Goal: Find specific page/section: Find specific page/section

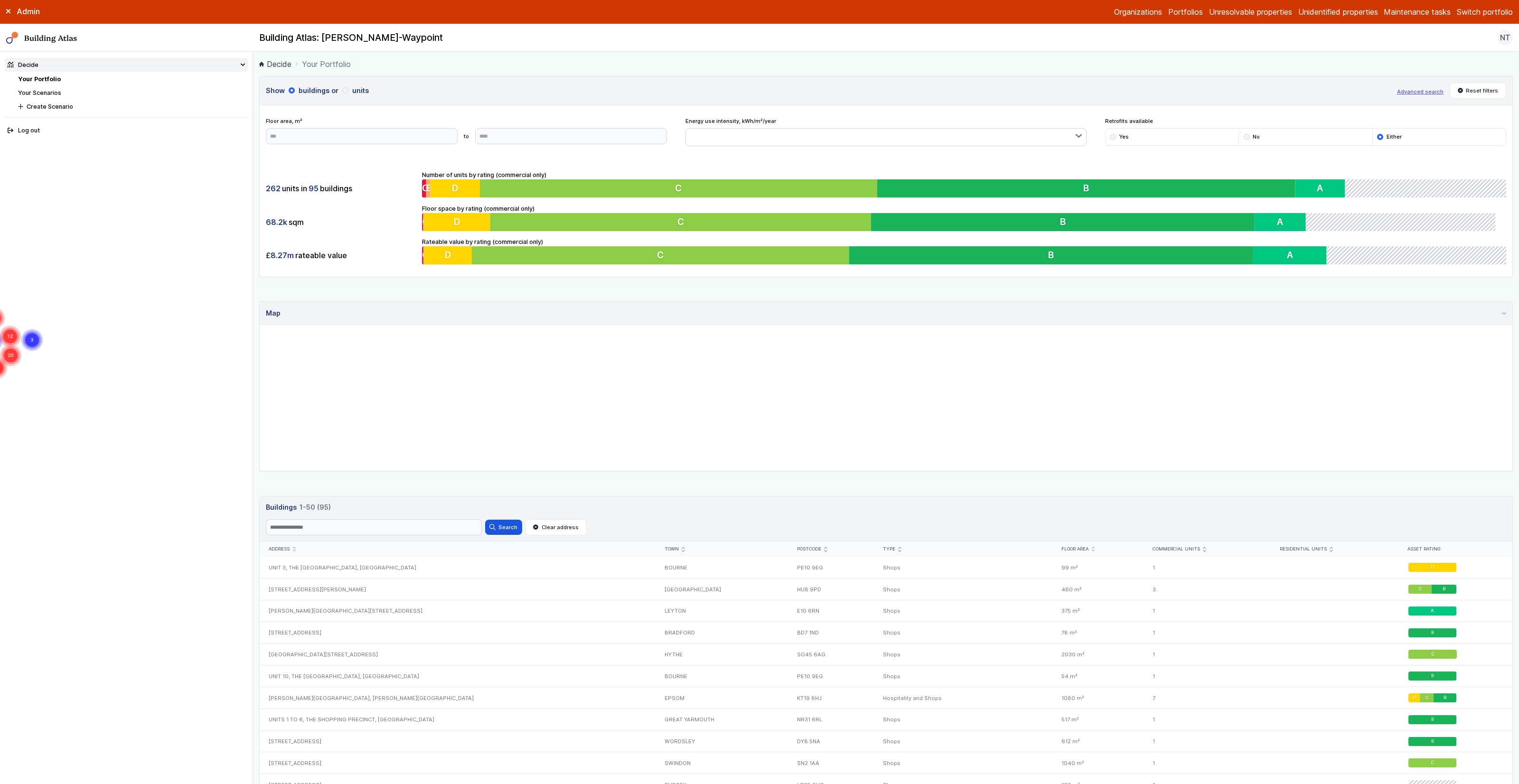
scroll to position [37, 0]
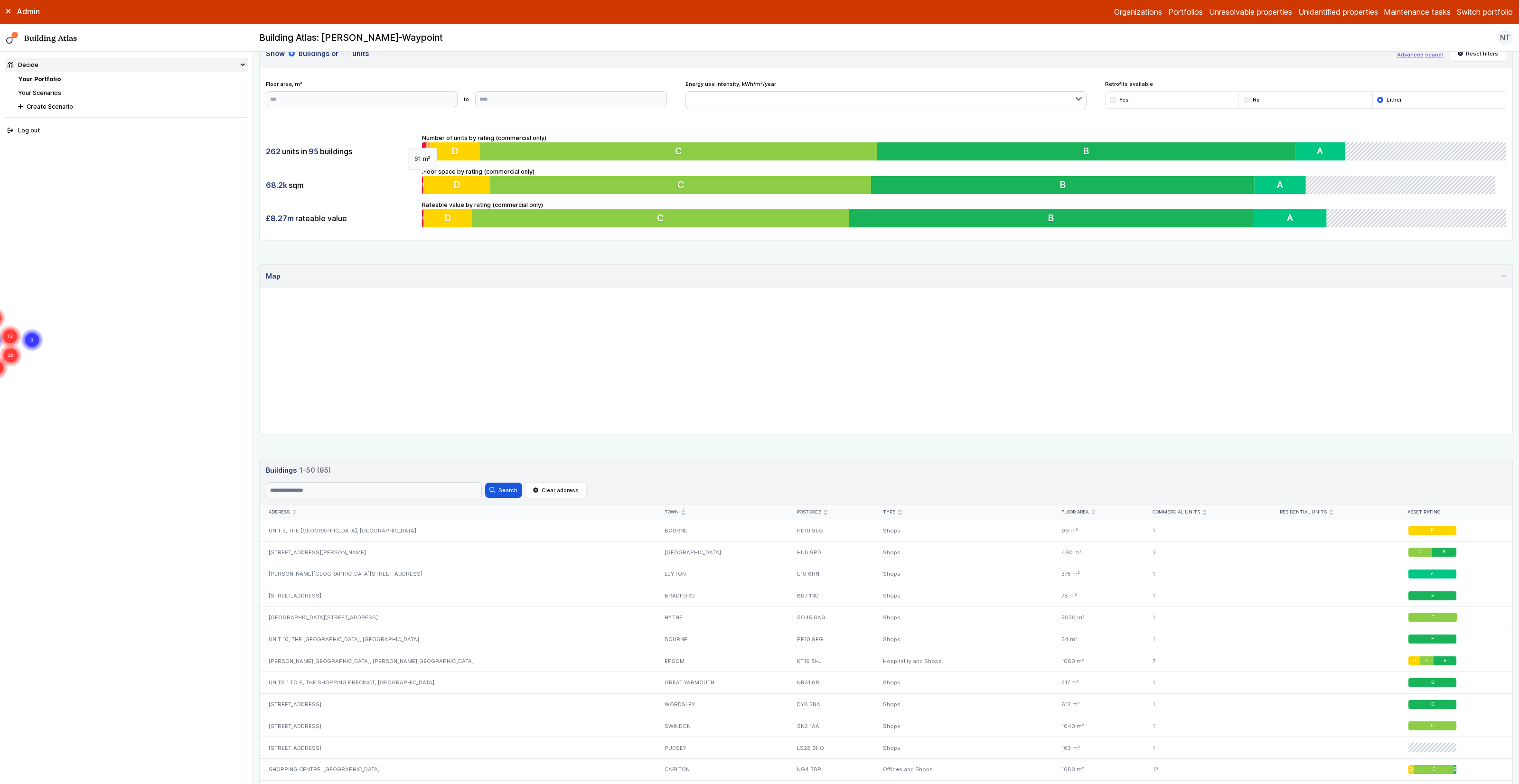
click at [422, 184] on span "G" at bounding box center [425, 185] width 7 height 12
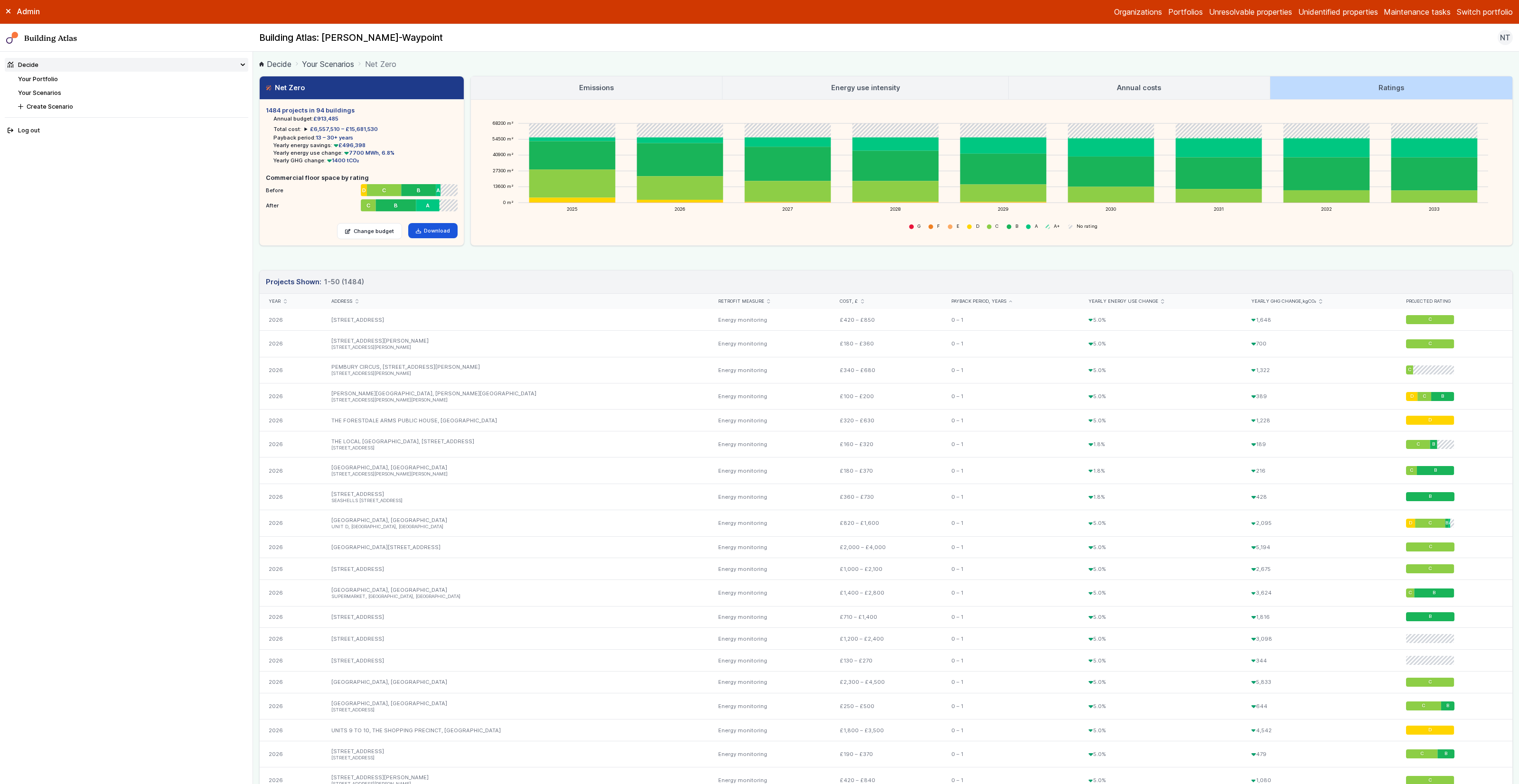
click at [37, 76] on link "Your Portfolio" at bounding box center [38, 79] width 40 height 7
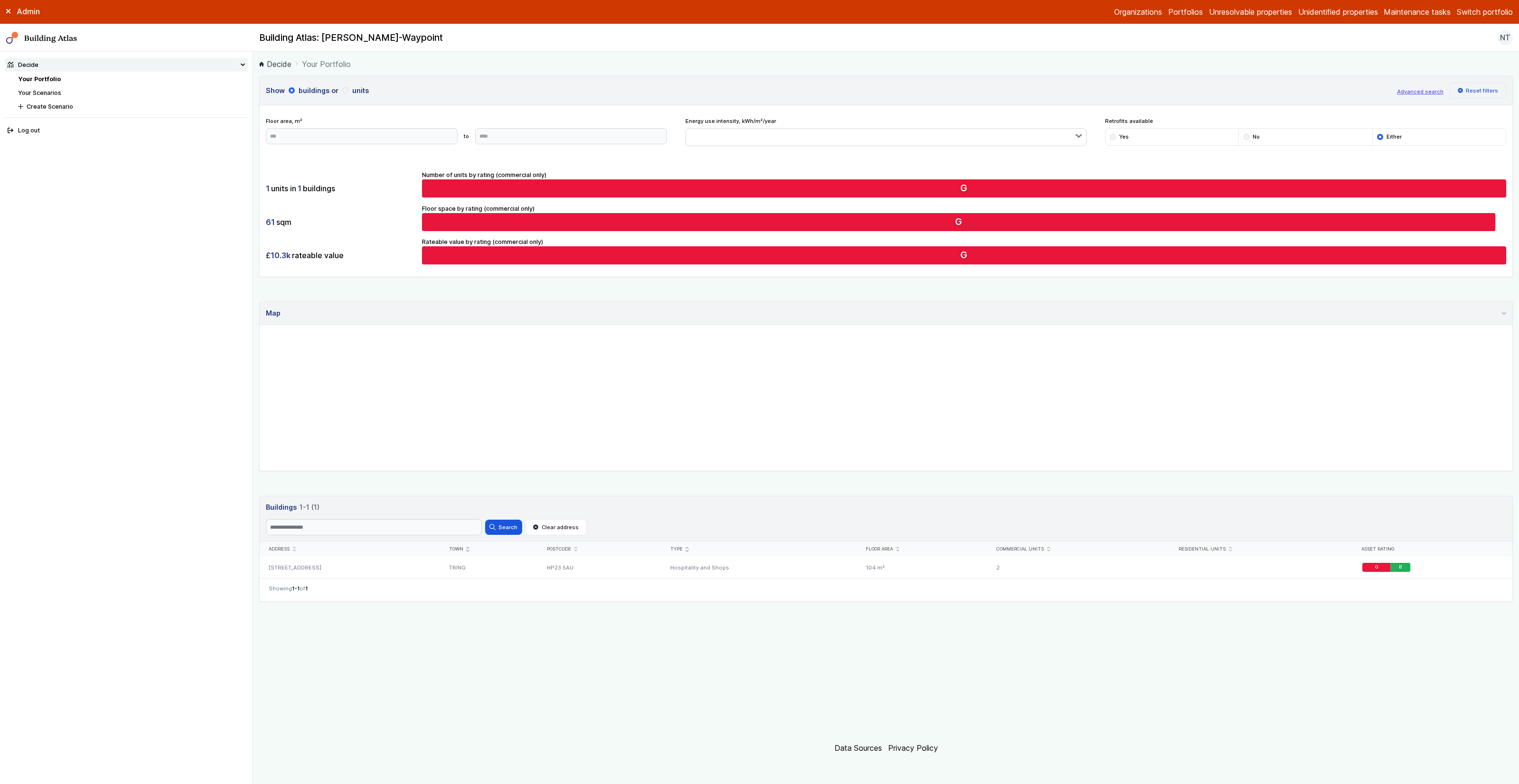
click at [1468, 92] on button "Reset filters" at bounding box center [1478, 91] width 57 height 16
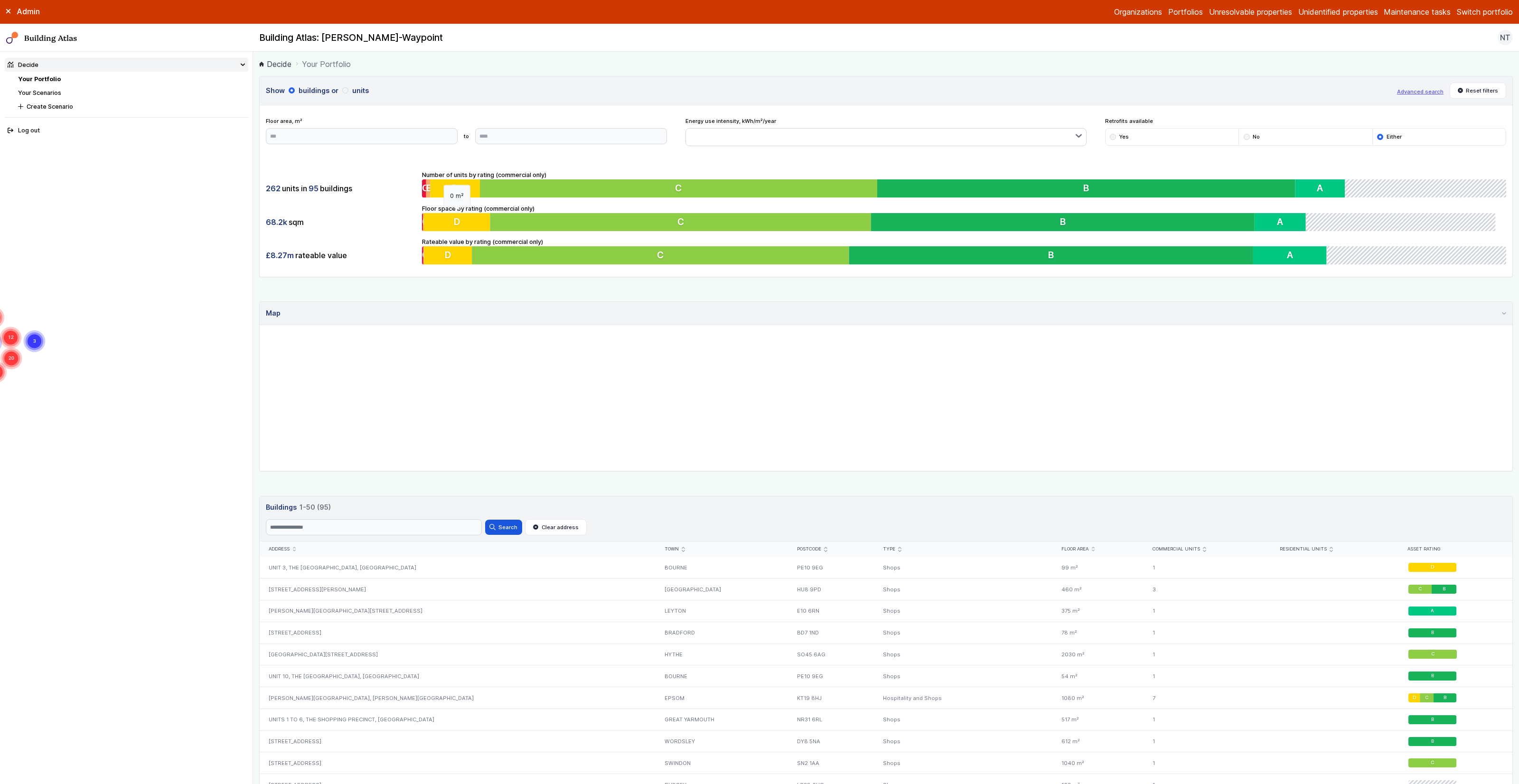
click at [464, 220] on button "D" at bounding box center [456, 222] width 66 height 18
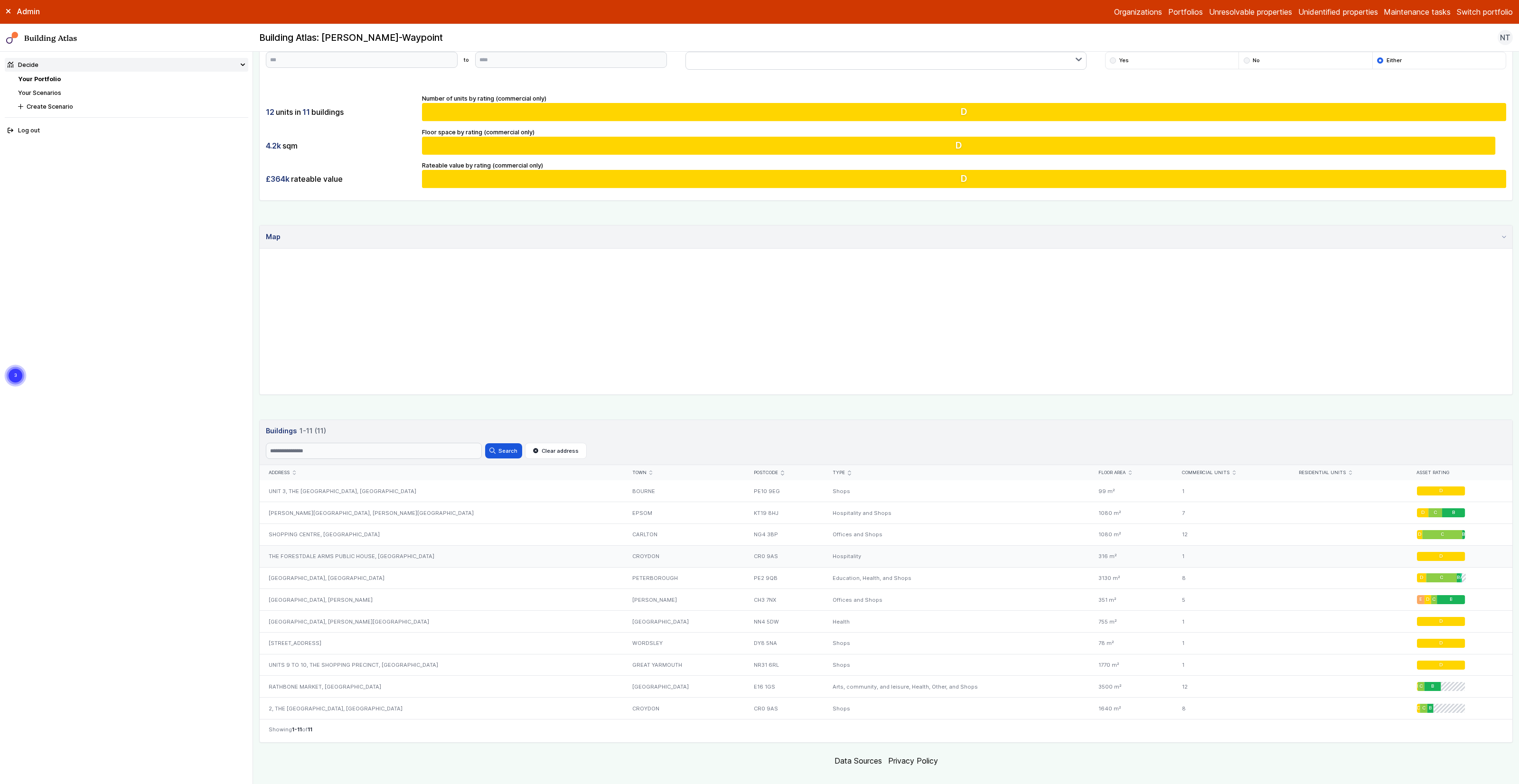
scroll to position [91, 0]
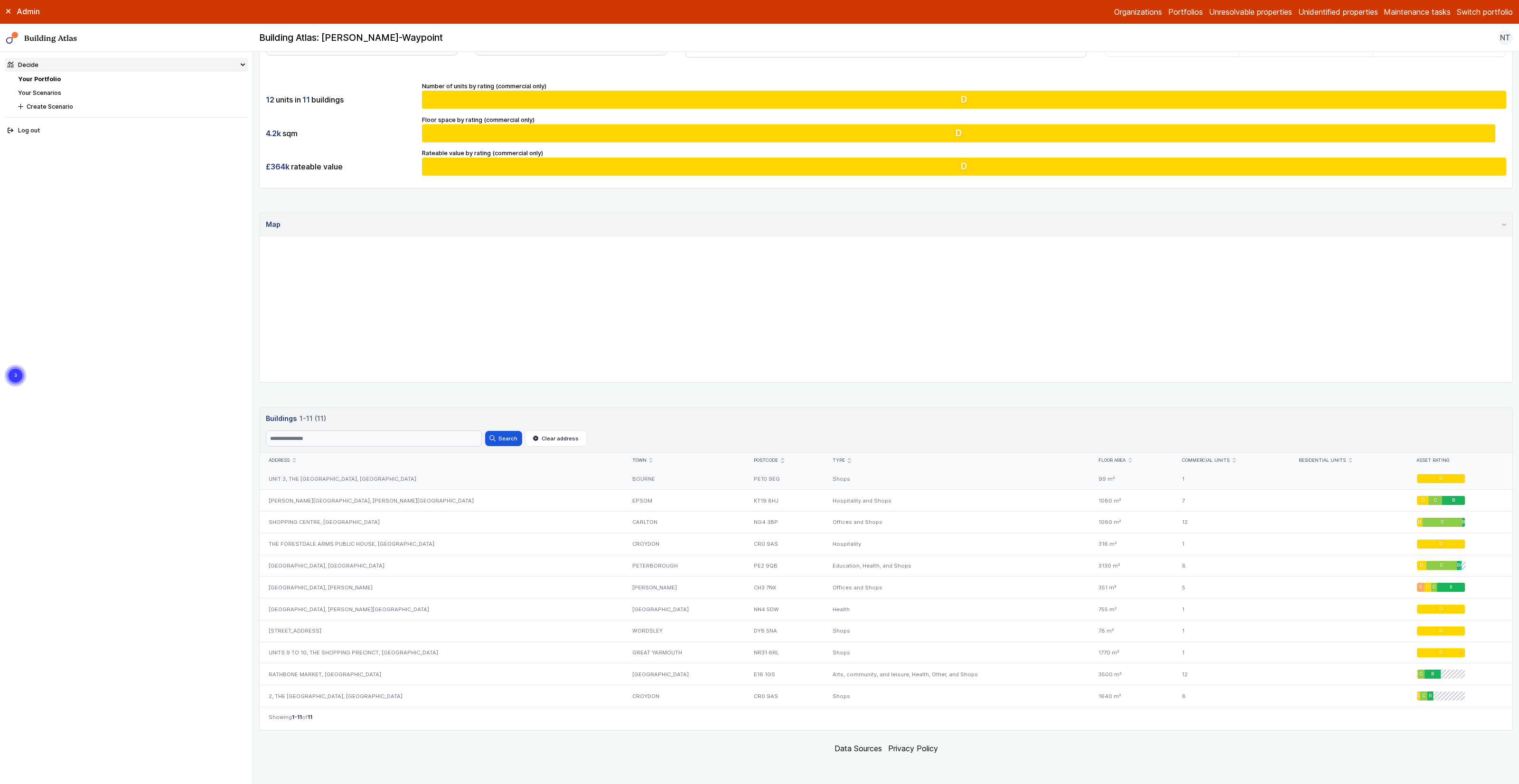
click at [362, 473] on div "UNIT 3, THE [GEOGRAPHIC_DATA], [GEOGRAPHIC_DATA]" at bounding box center [441, 478] width 363 height 21
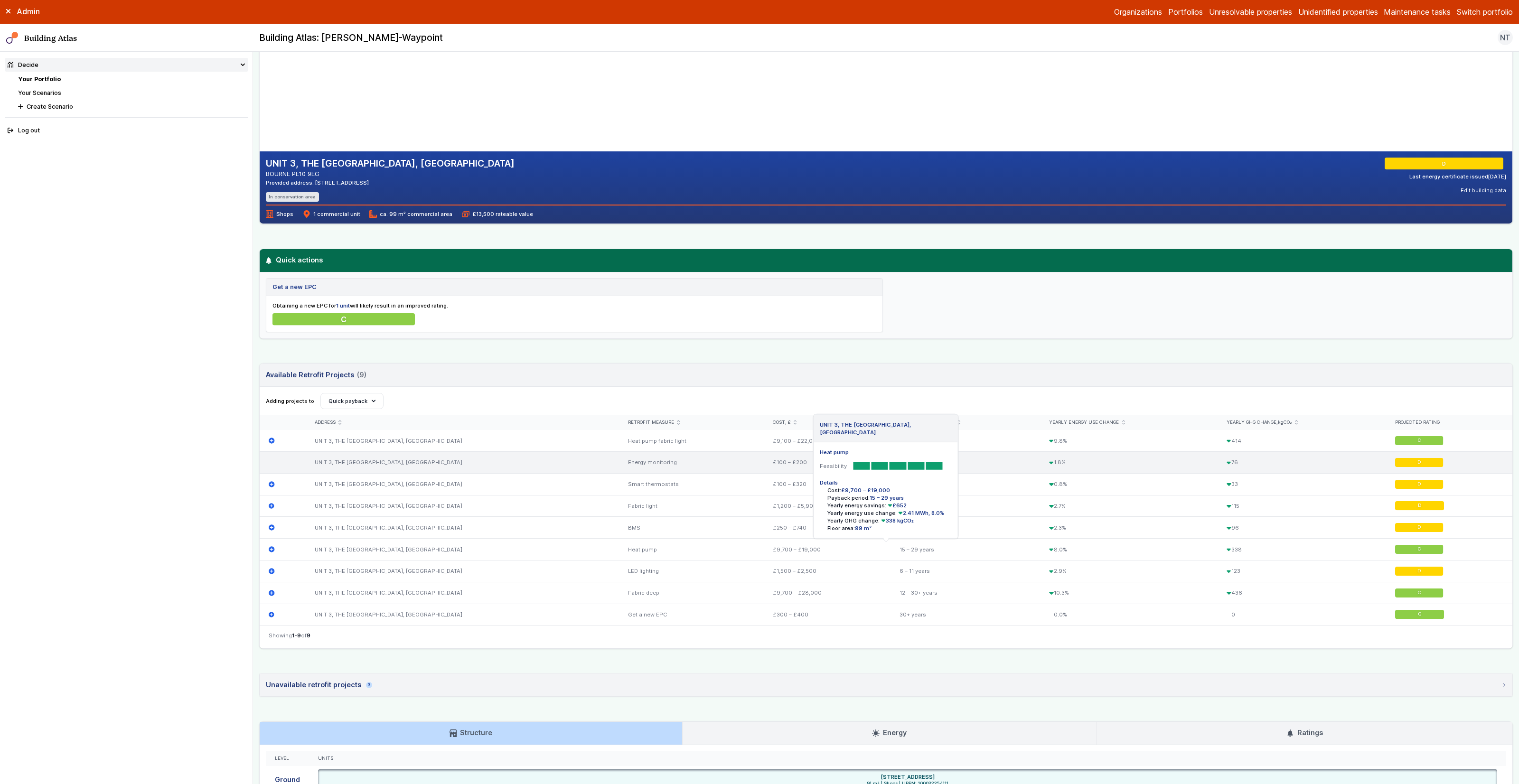
scroll to position [117, 0]
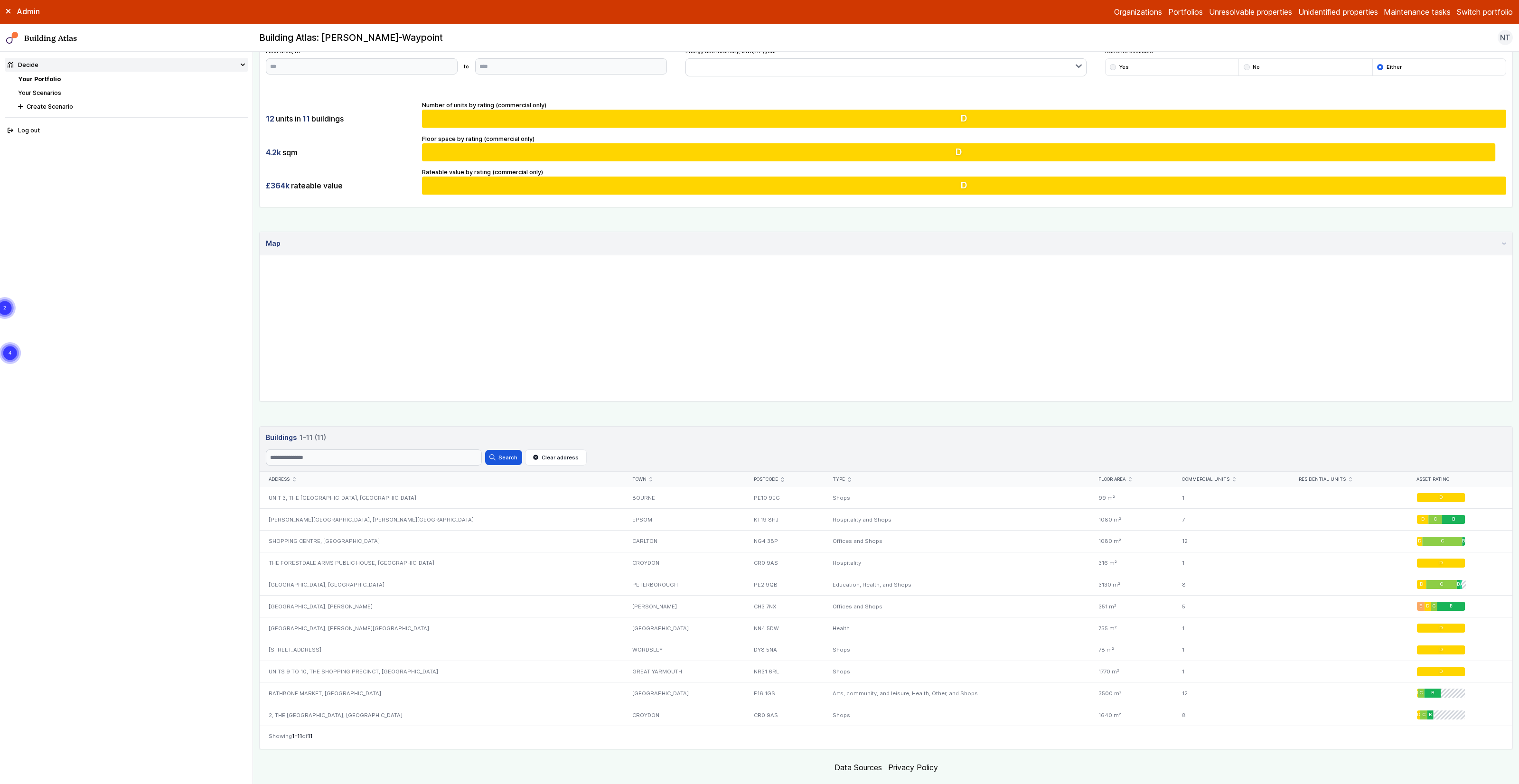
scroll to position [91, 0]
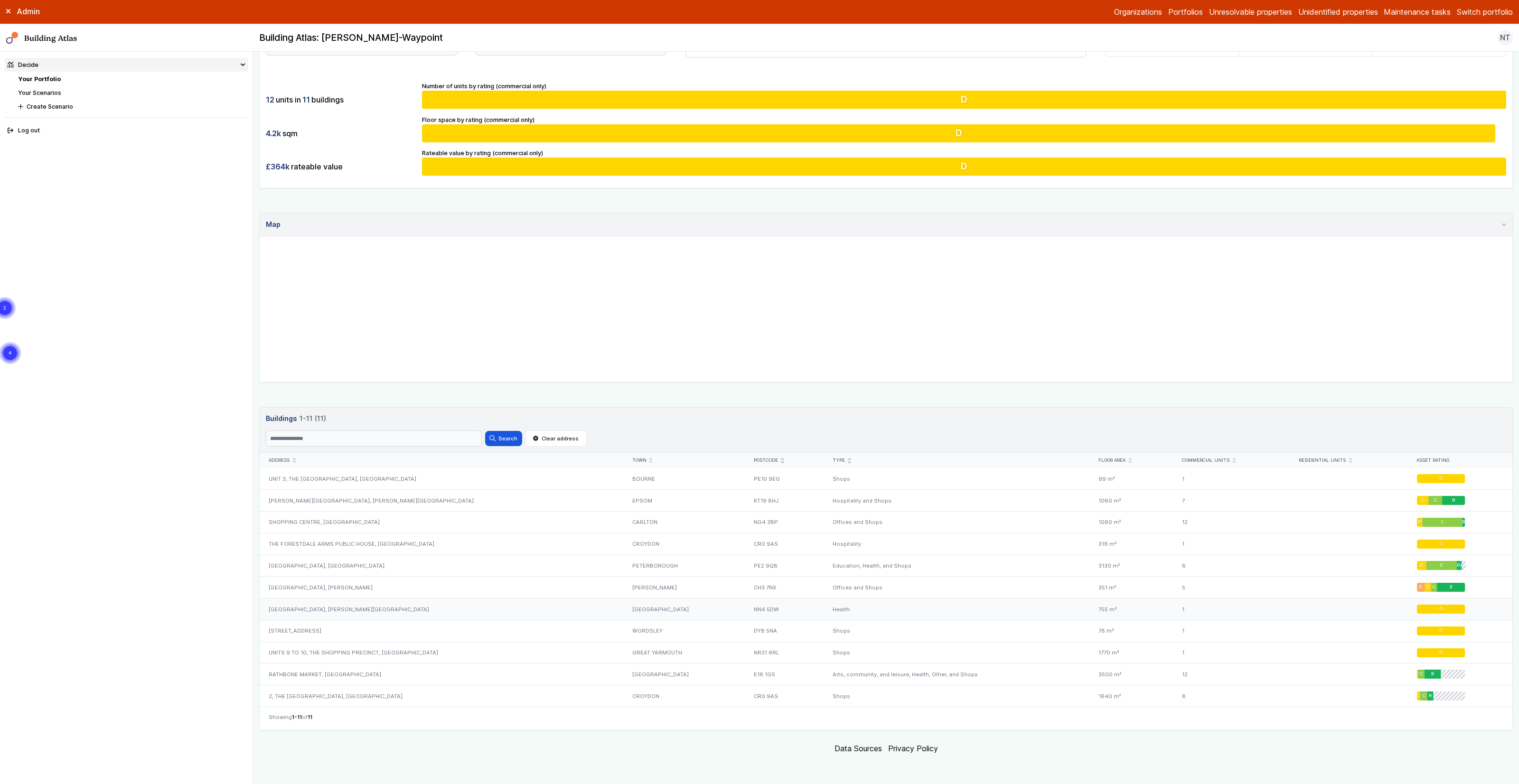
click at [623, 610] on div "[GEOGRAPHIC_DATA]" at bounding box center [683, 609] width 121 height 22
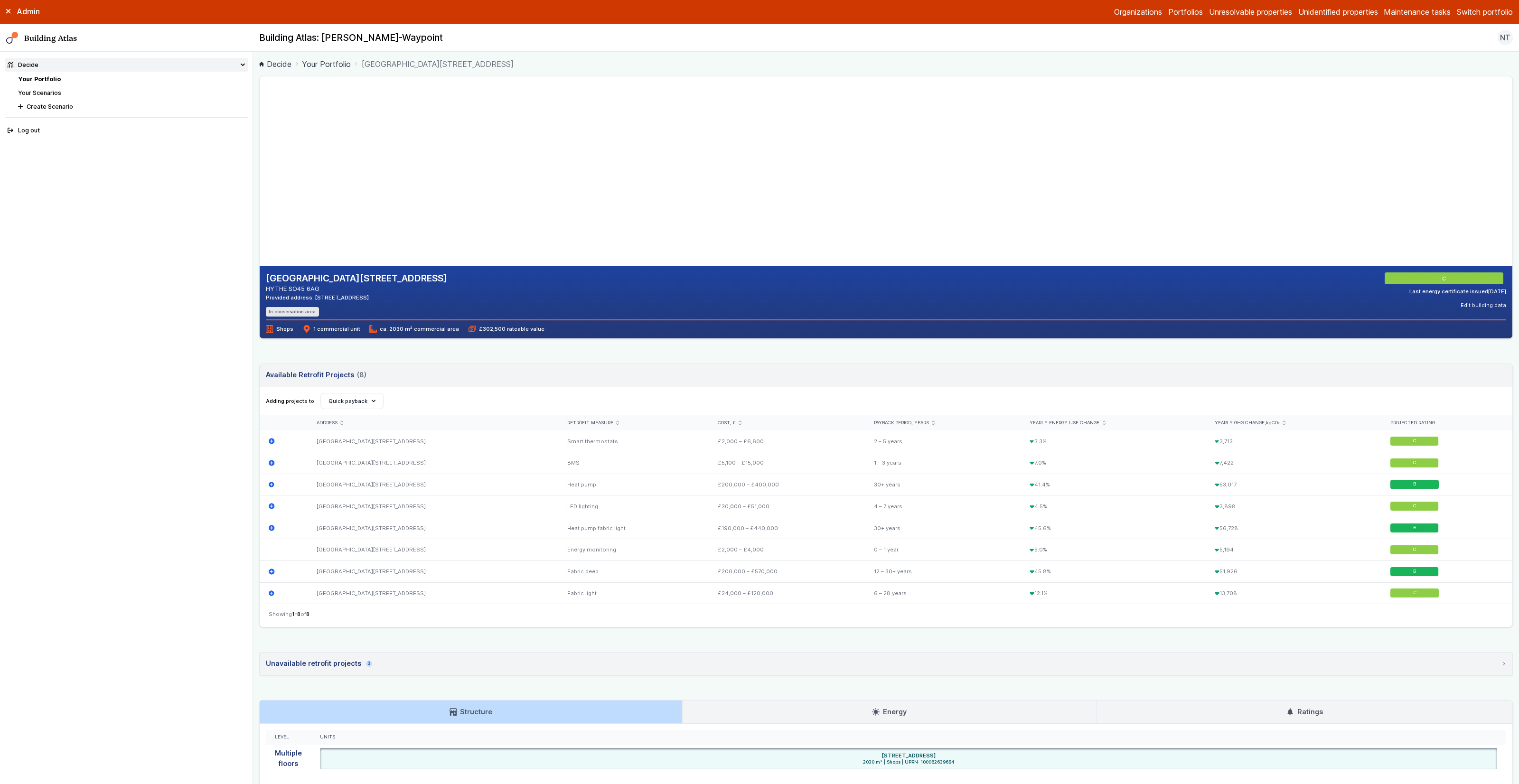
scroll to position [129, 0]
